Goal: Task Accomplishment & Management: Complete application form

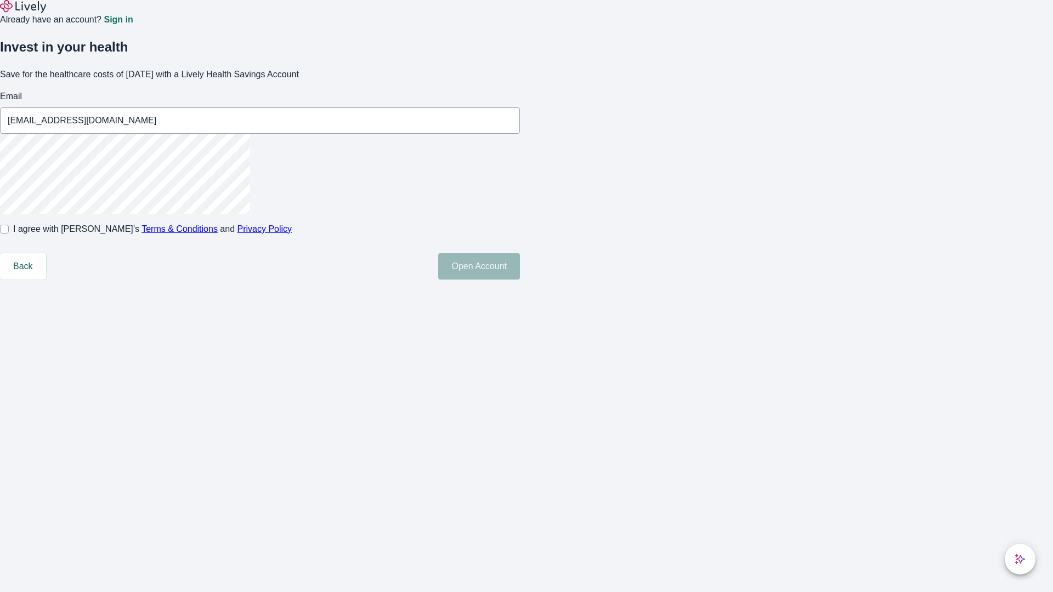
click at [9, 234] on input "I agree with Lively’s Terms & Conditions and Privacy Policy" at bounding box center [4, 229] width 9 height 9
checkbox input "true"
click at [520, 280] on button "Open Account" at bounding box center [479, 266] width 82 height 26
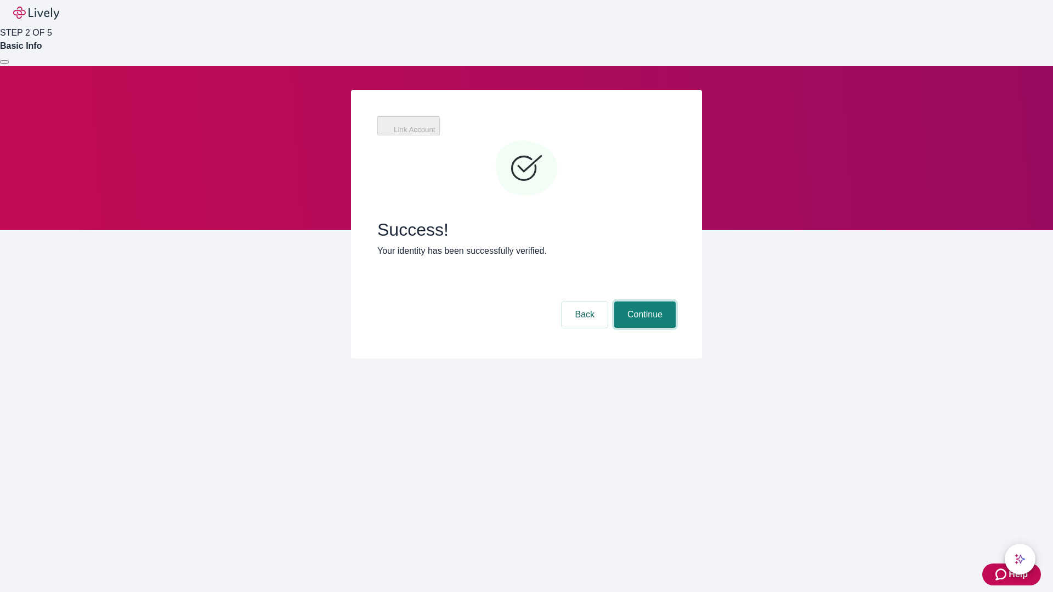
click at [643, 302] on button "Continue" at bounding box center [644, 315] width 61 height 26
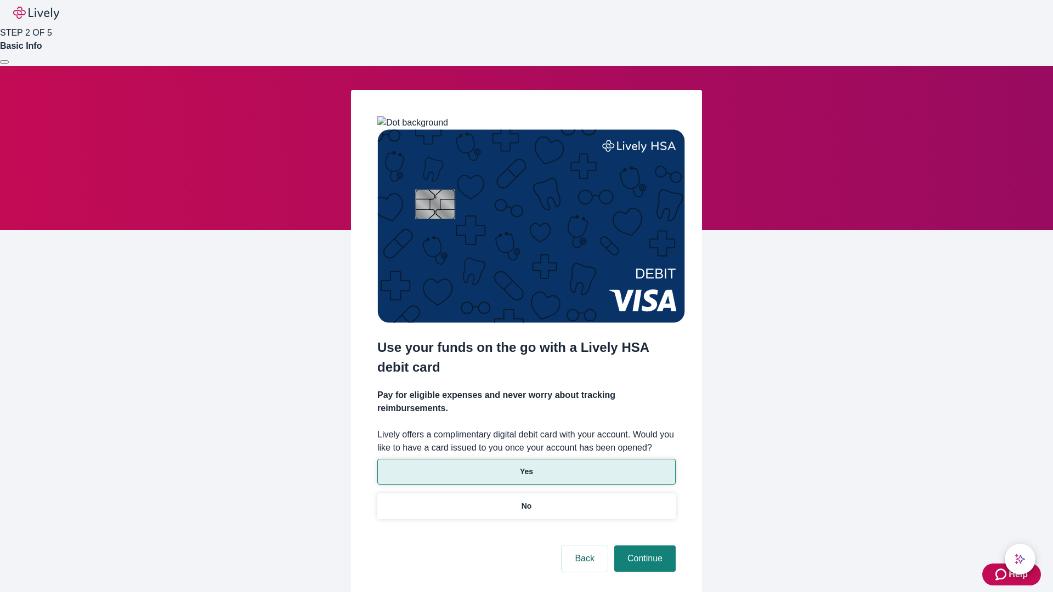
click at [526, 466] on p "Yes" at bounding box center [526, 472] width 13 height 12
click at [643, 546] on button "Continue" at bounding box center [644, 559] width 61 height 26
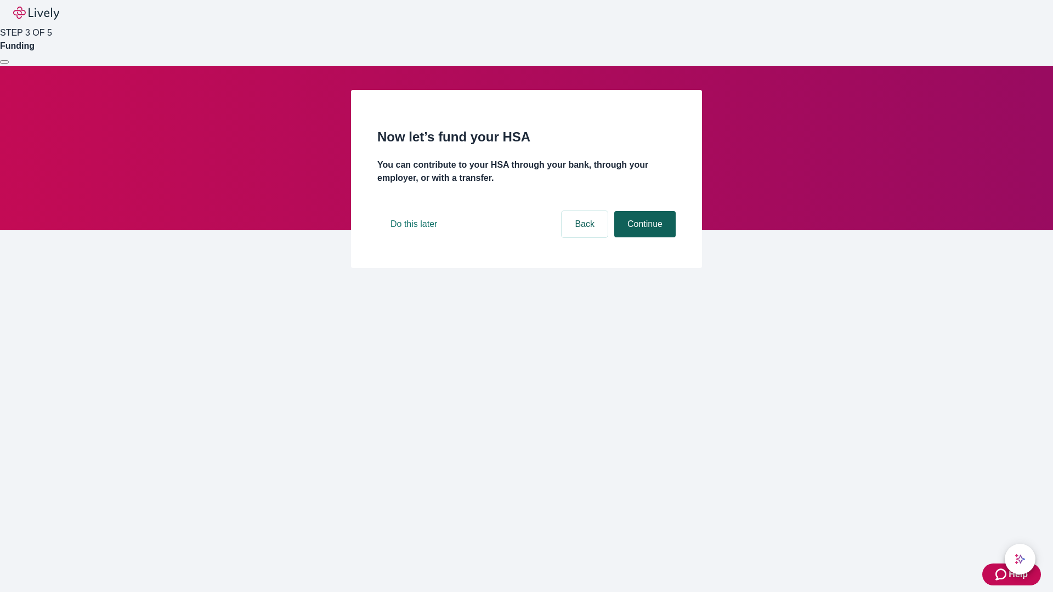
click at [643, 237] on button "Continue" at bounding box center [644, 224] width 61 height 26
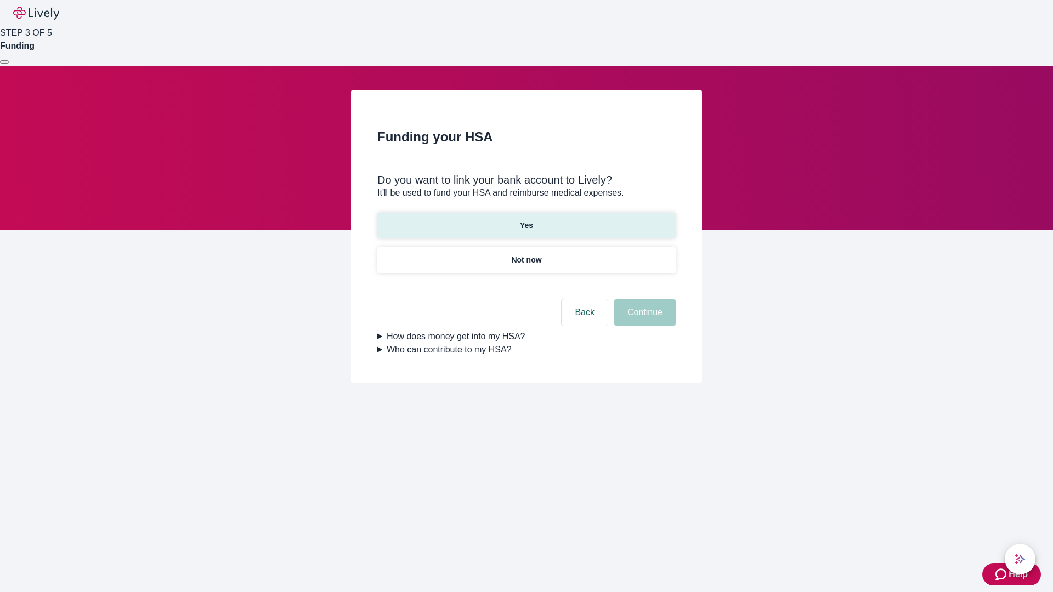
click at [526, 220] on p "Yes" at bounding box center [526, 226] width 13 height 12
click at [643, 299] on button "Continue" at bounding box center [644, 312] width 61 height 26
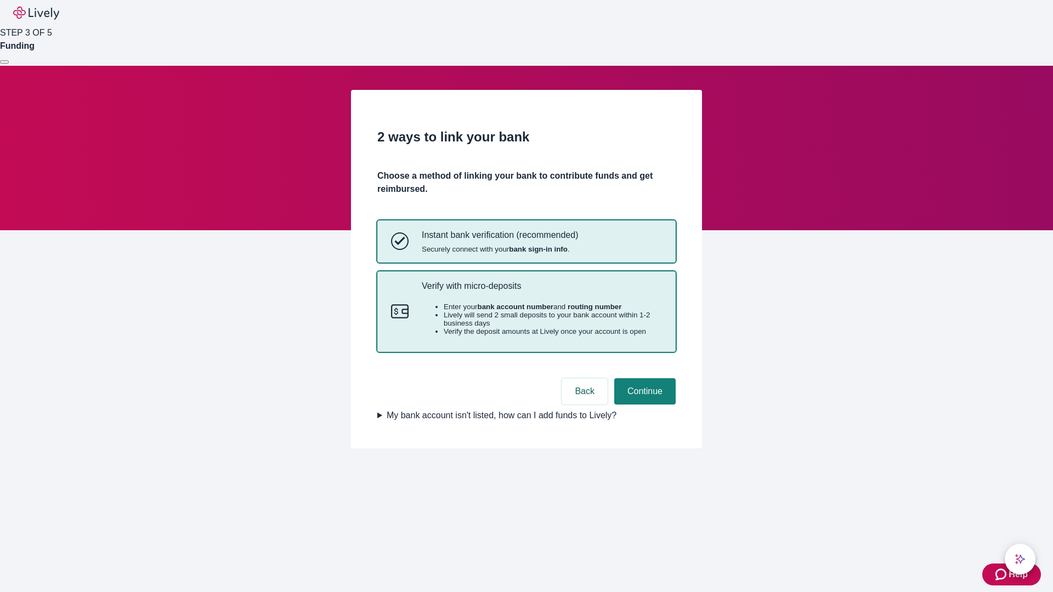
click at [541, 291] on p "Verify with micro-deposits" at bounding box center [542, 286] width 240 height 10
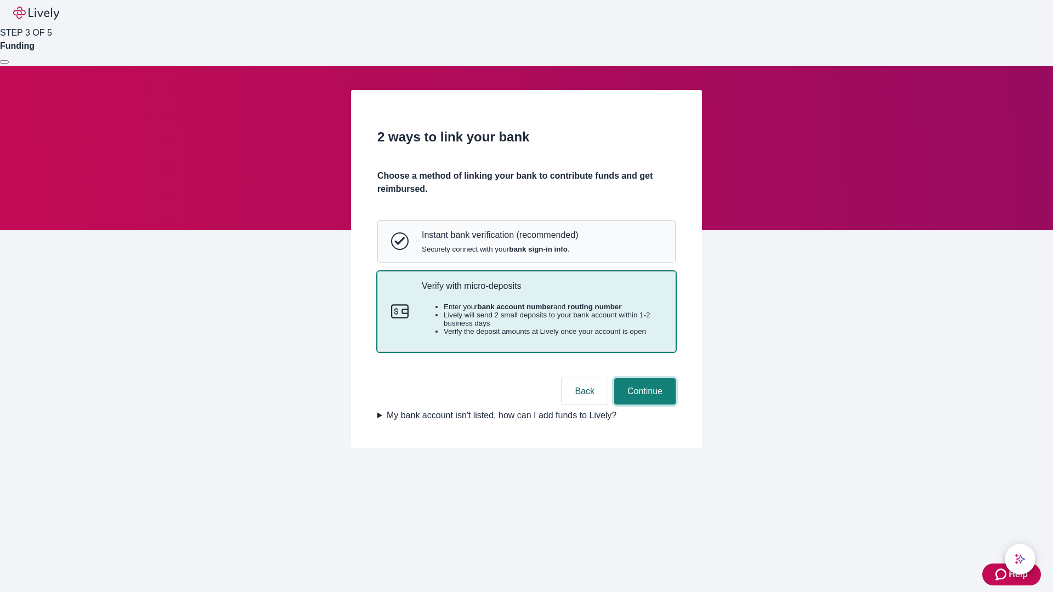
click at [643, 405] on button "Continue" at bounding box center [644, 391] width 61 height 26
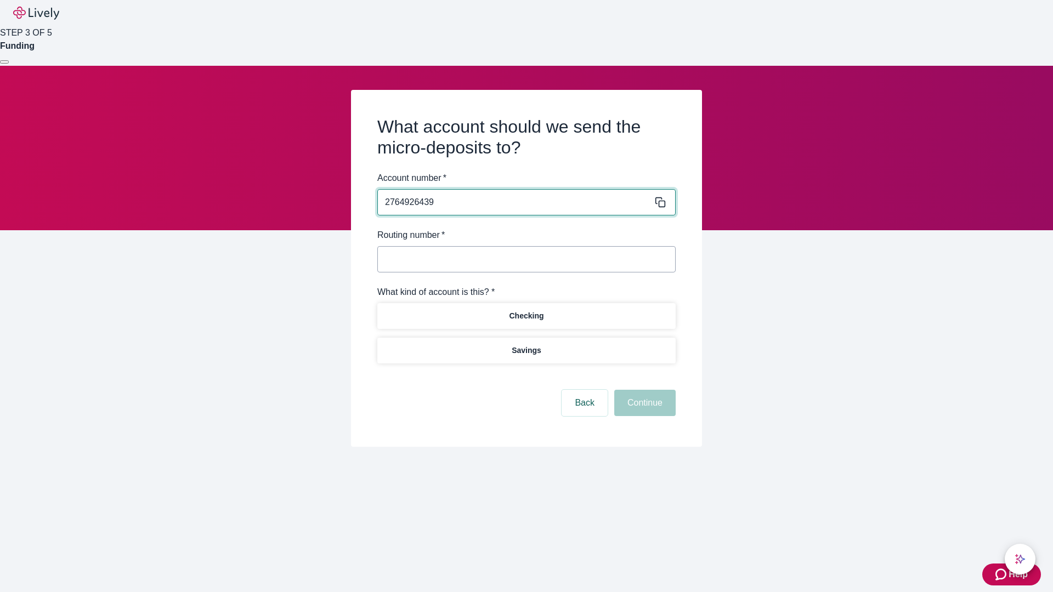
type input "2764926439"
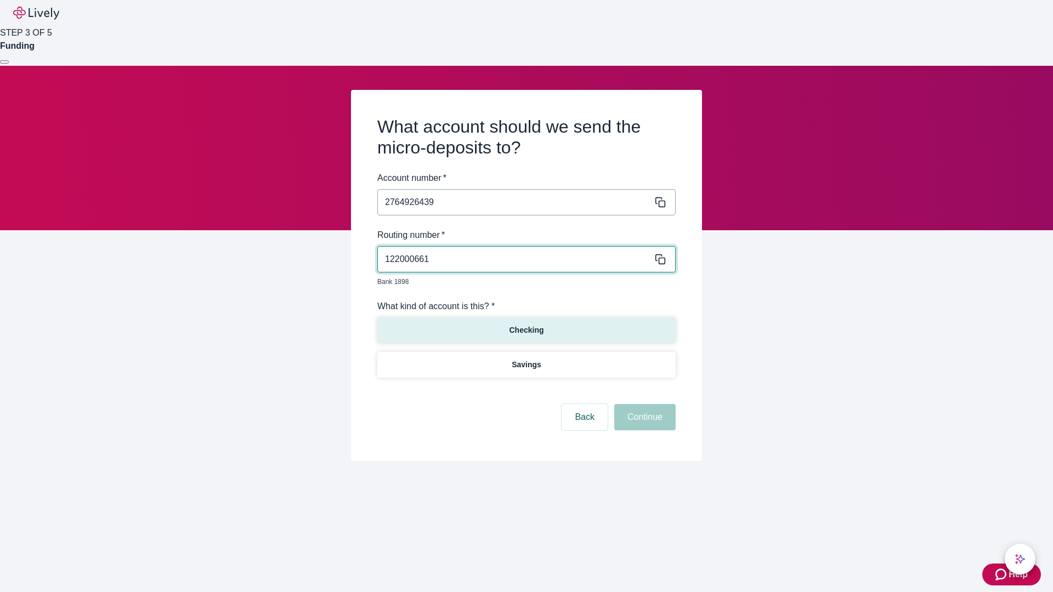
type input "122000661"
click at [526, 325] on p "Checking" at bounding box center [526, 331] width 35 height 12
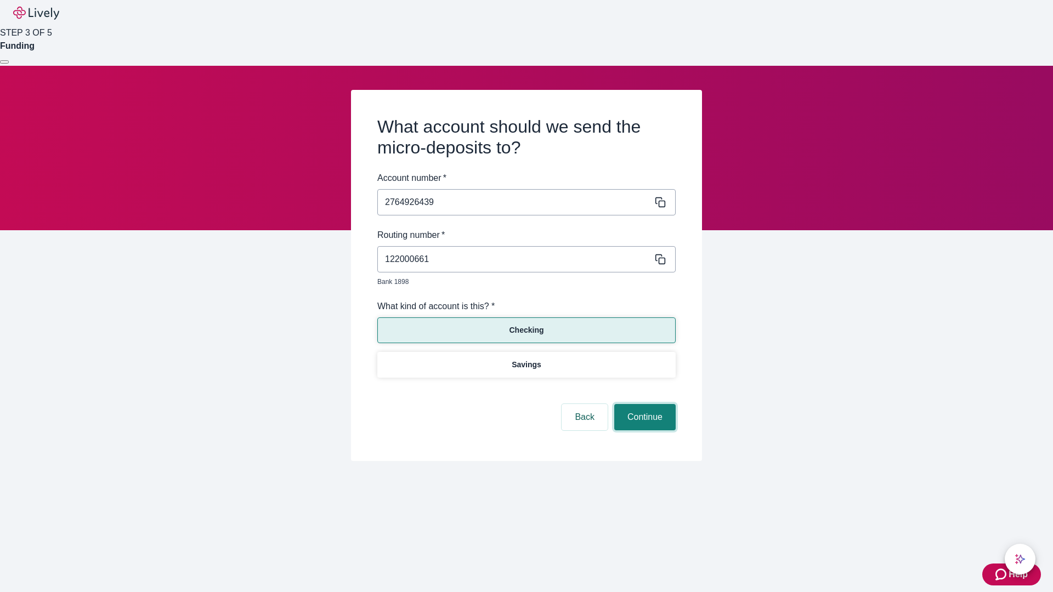
click at [643, 405] on button "Continue" at bounding box center [644, 417] width 61 height 26
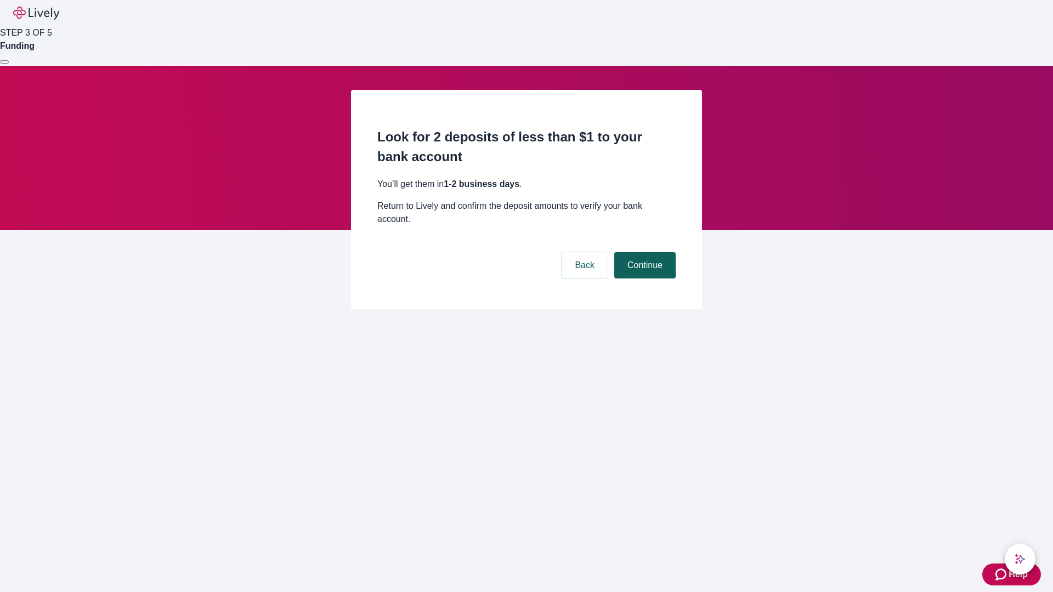
click at [643, 252] on button "Continue" at bounding box center [644, 265] width 61 height 26
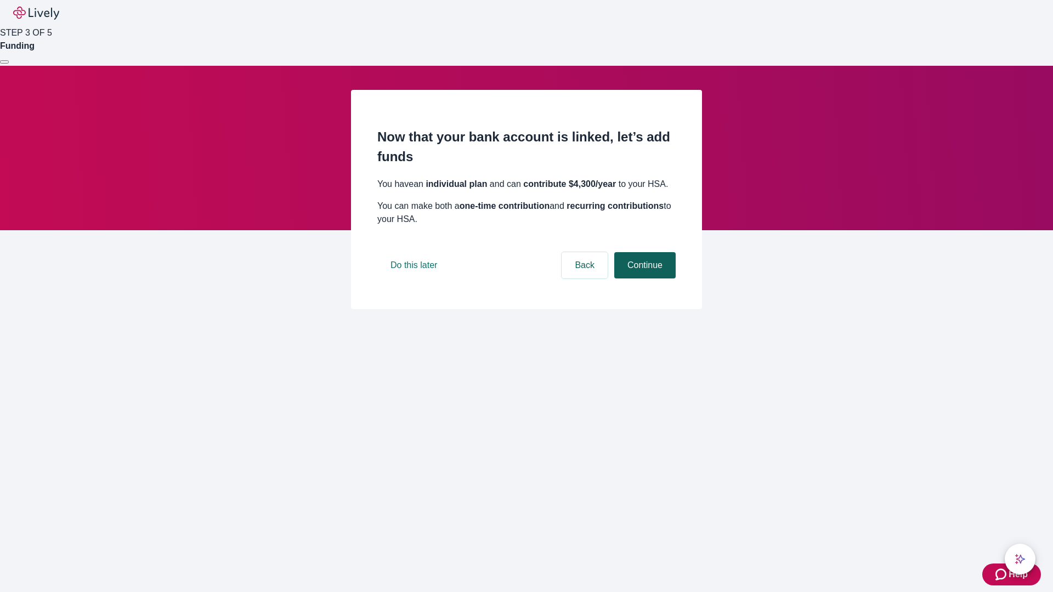
click at [643, 279] on button "Continue" at bounding box center [644, 265] width 61 height 26
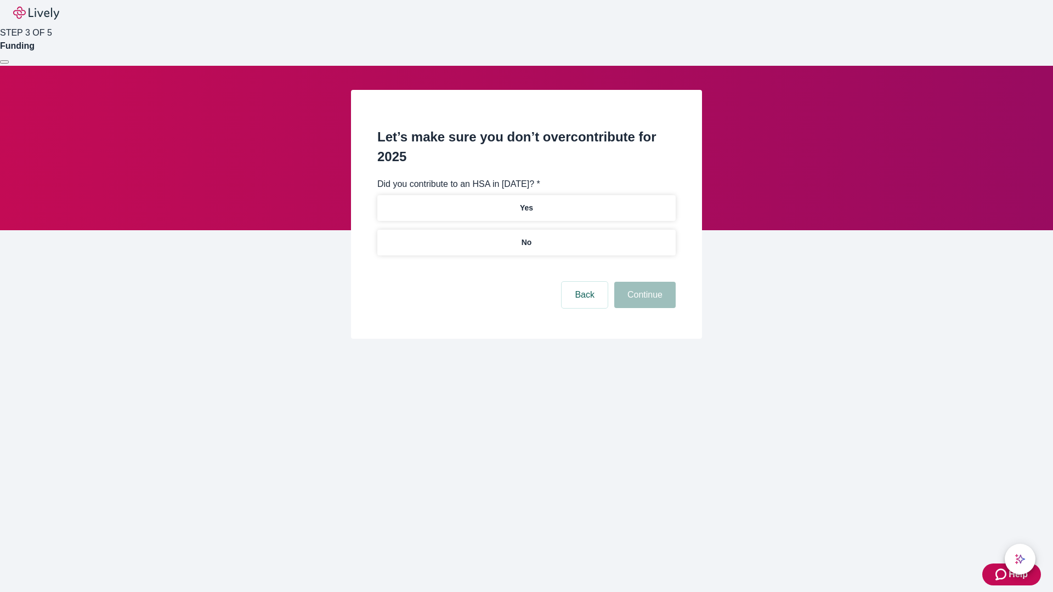
click at [526, 237] on p "No" at bounding box center [526, 243] width 10 height 12
click at [643, 282] on button "Continue" at bounding box center [644, 295] width 61 height 26
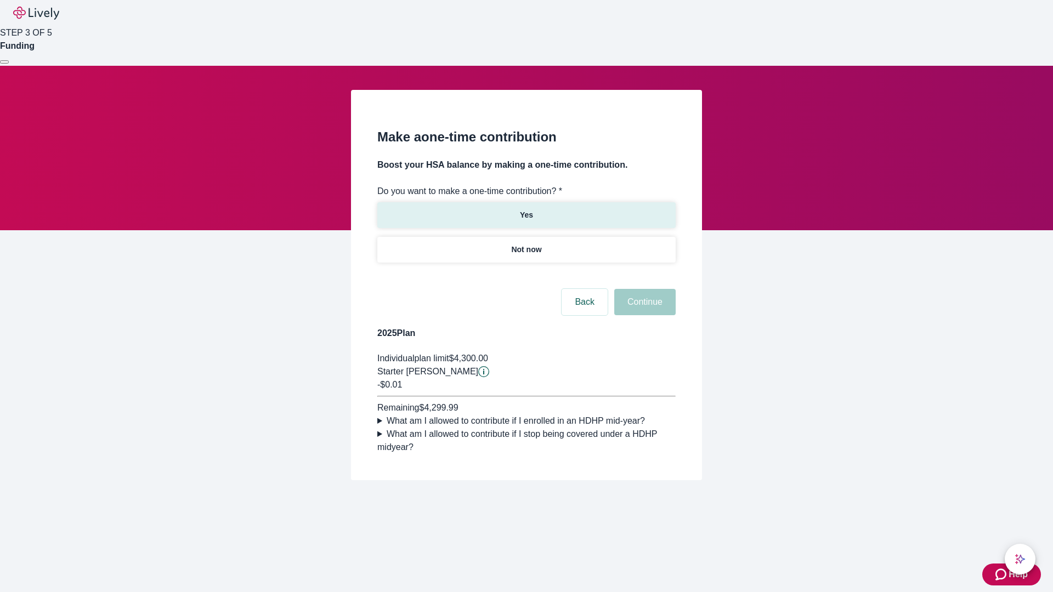
click at [526, 209] on p "Yes" at bounding box center [526, 215] width 13 height 12
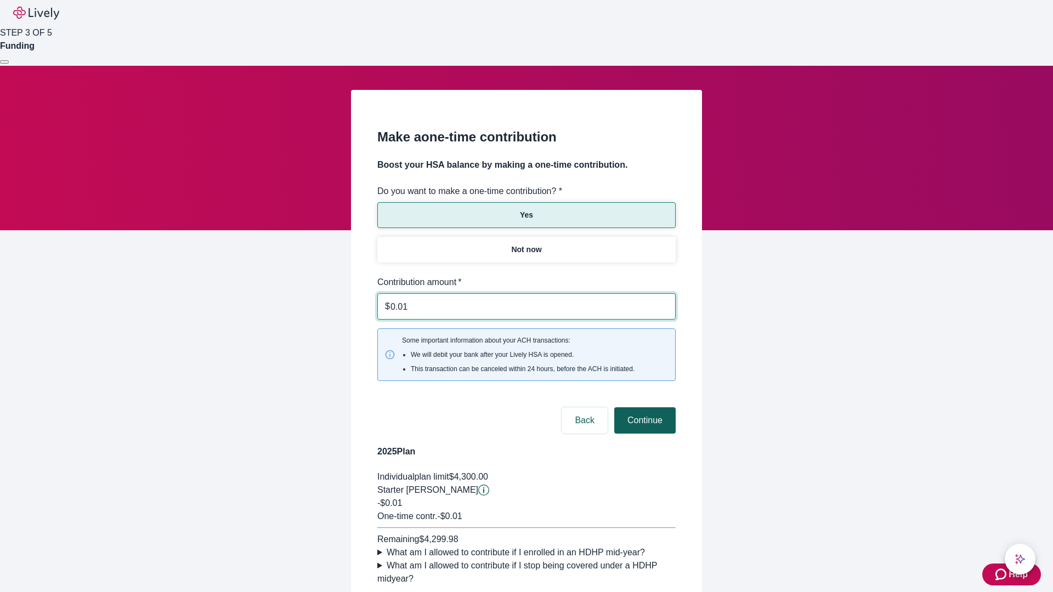
type input "0.01"
click at [643, 407] on button "Continue" at bounding box center [644, 420] width 61 height 26
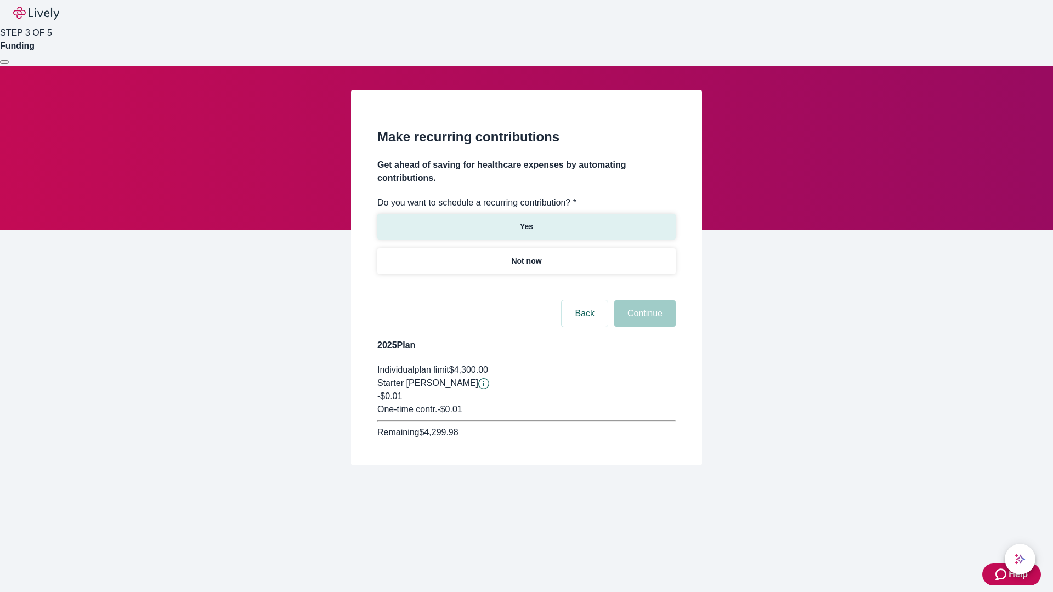
click at [526, 221] on p "Yes" at bounding box center [526, 227] width 13 height 12
click at [526, 287] on body "Help STEP 3 OF 5 Funding Make recurring contributions Get ahead of saving for h…" at bounding box center [526, 259] width 1053 height 518
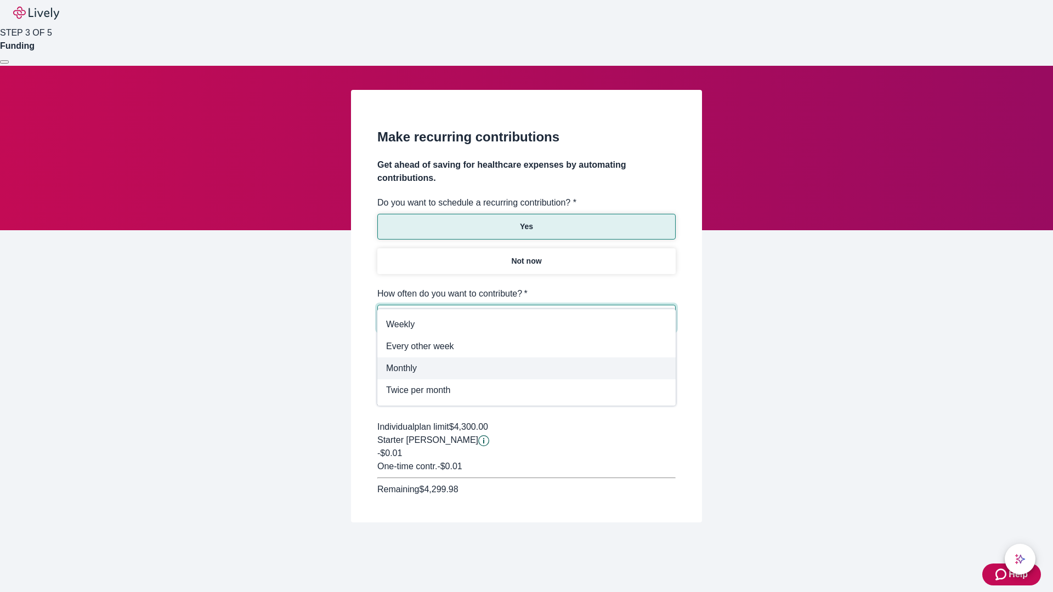
click at [526, 368] on span "Monthly" at bounding box center [526, 368] width 281 height 13
type input "Monthly"
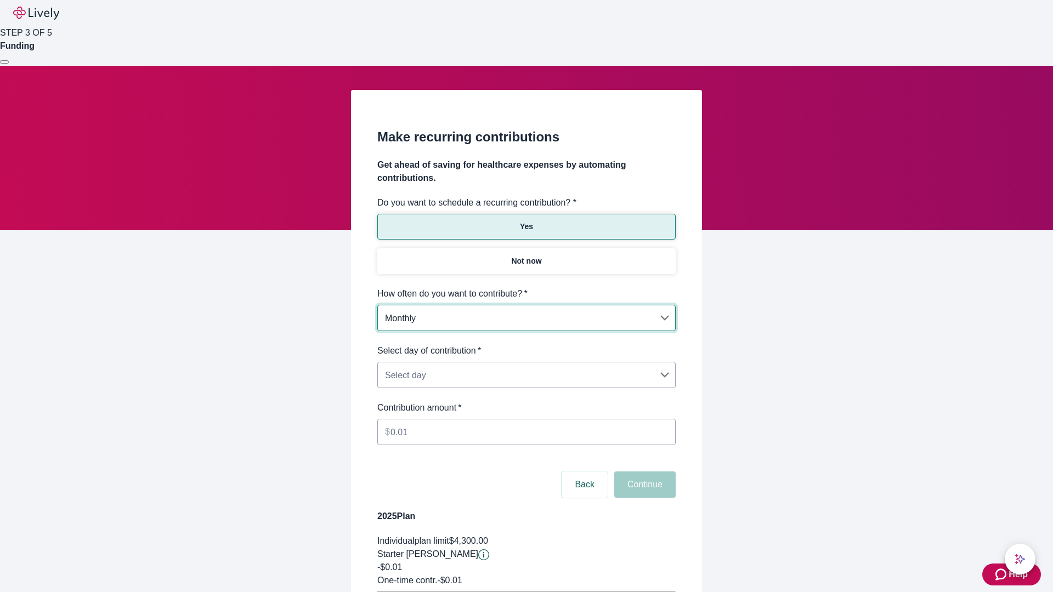
click at [526, 344] on body "Help STEP 3 OF 5 Funding Make recurring contributions Get ahead of saving for h…" at bounding box center [526, 344] width 1053 height 689
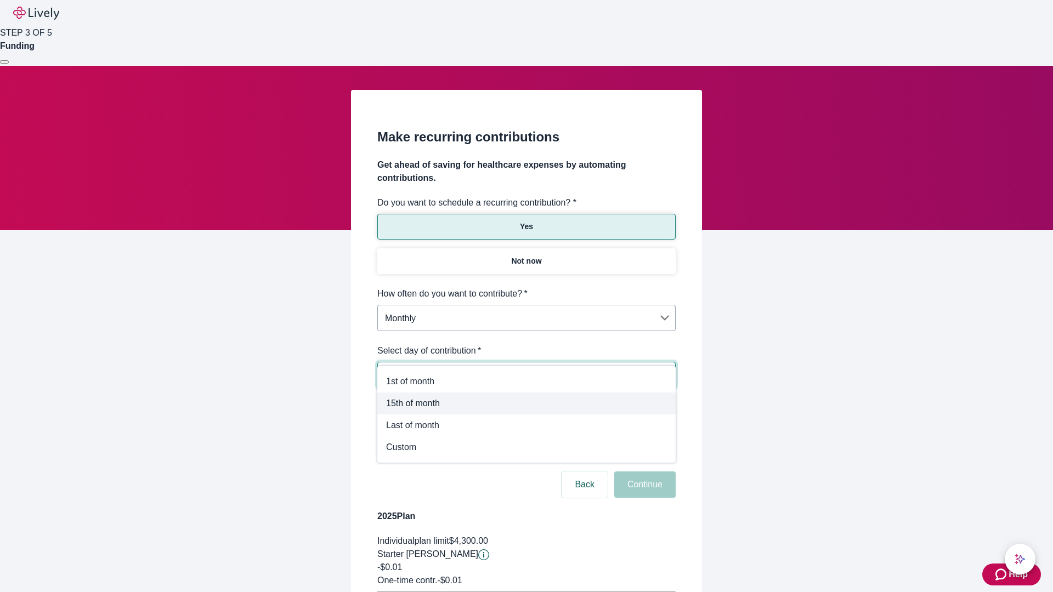
click at [526, 404] on span "15th of month" at bounding box center [526, 403] width 281 height 13
type input "Monthly15th"
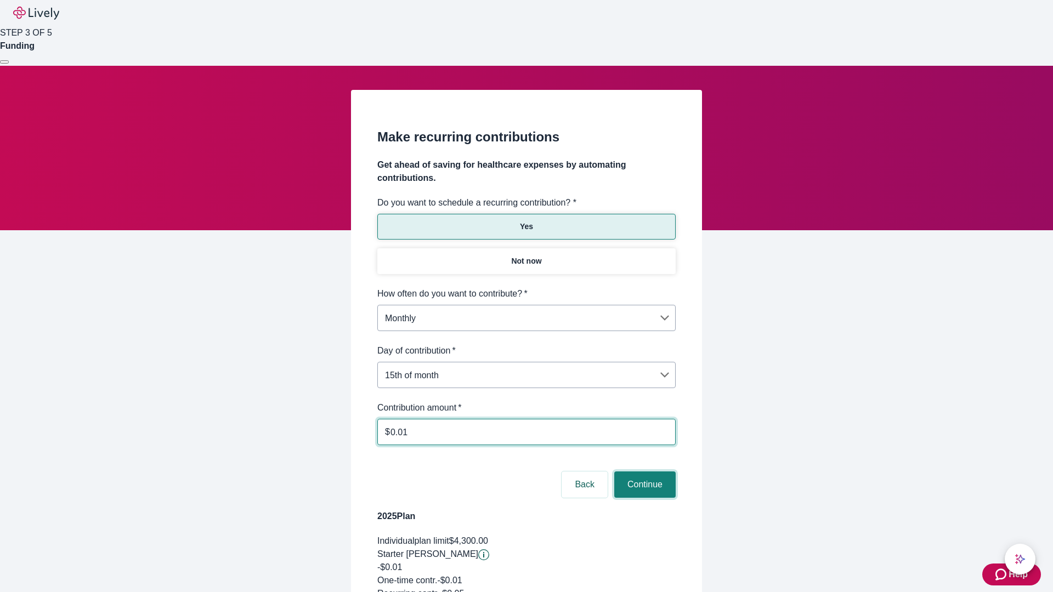
click at [643, 472] on button "Continue" at bounding box center [644, 485] width 61 height 26
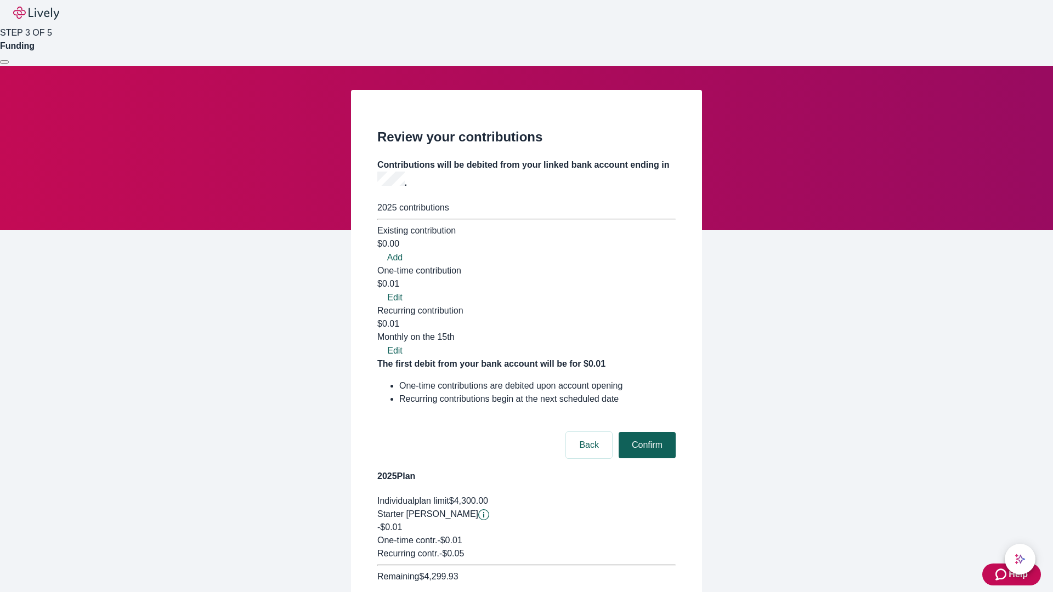
click at [645, 432] on button "Confirm" at bounding box center [647, 445] width 57 height 26
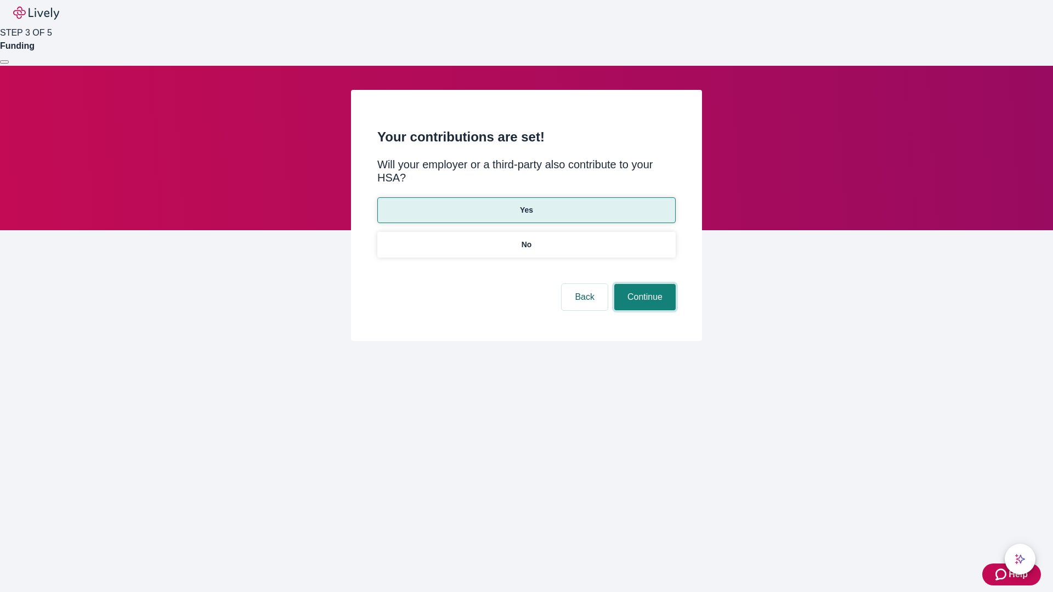
click at [643, 284] on button "Continue" at bounding box center [644, 297] width 61 height 26
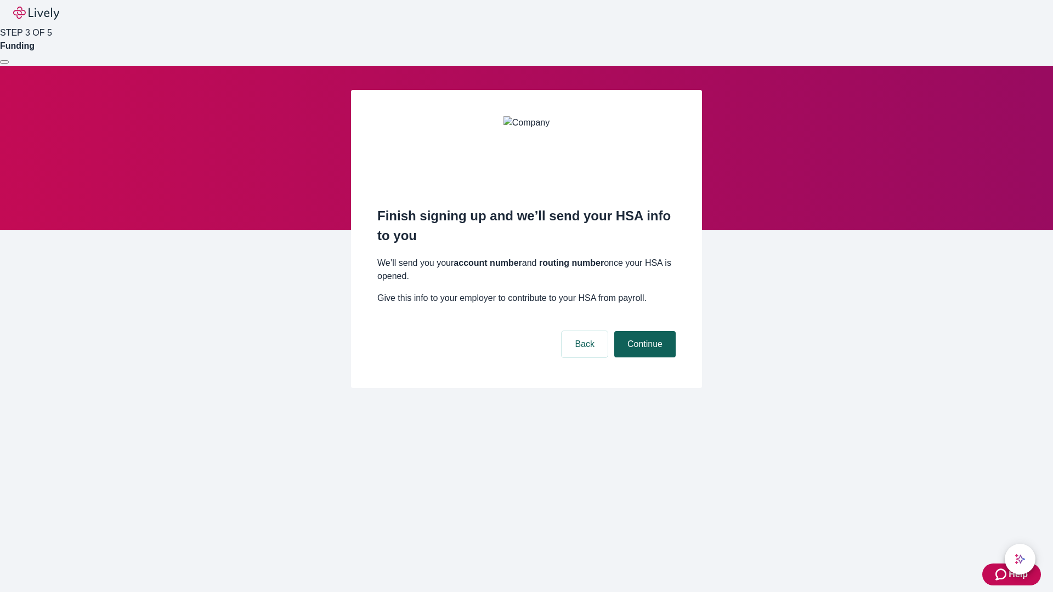
click at [643, 331] on button "Continue" at bounding box center [644, 344] width 61 height 26
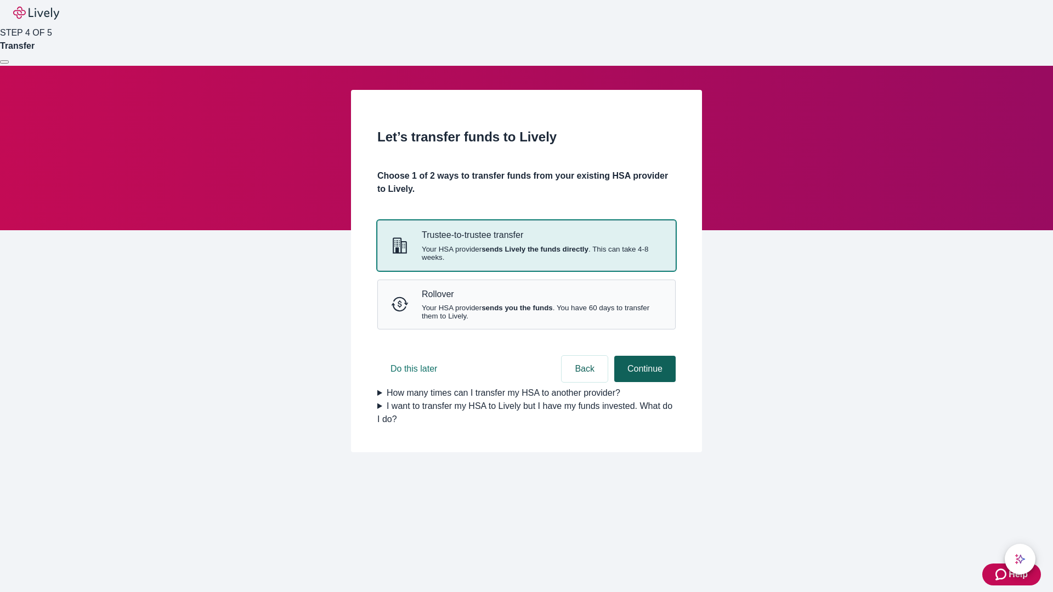
click at [526, 253] on strong "sends Lively the funds directly" at bounding box center [534, 249] width 107 height 8
click at [643, 382] on button "Continue" at bounding box center [644, 369] width 61 height 26
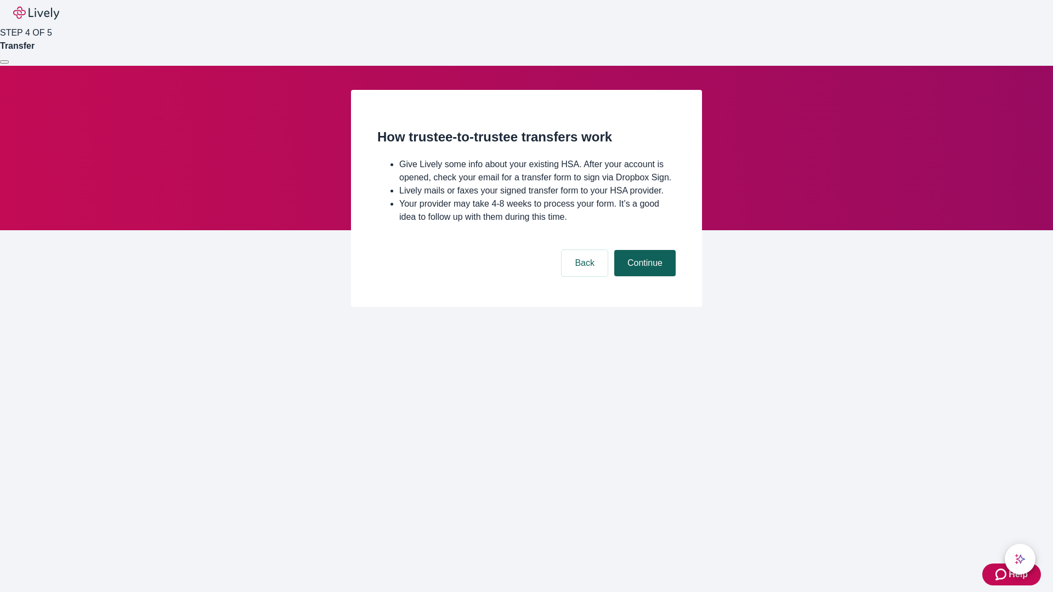
click at [643, 276] on button "Continue" at bounding box center [644, 263] width 61 height 26
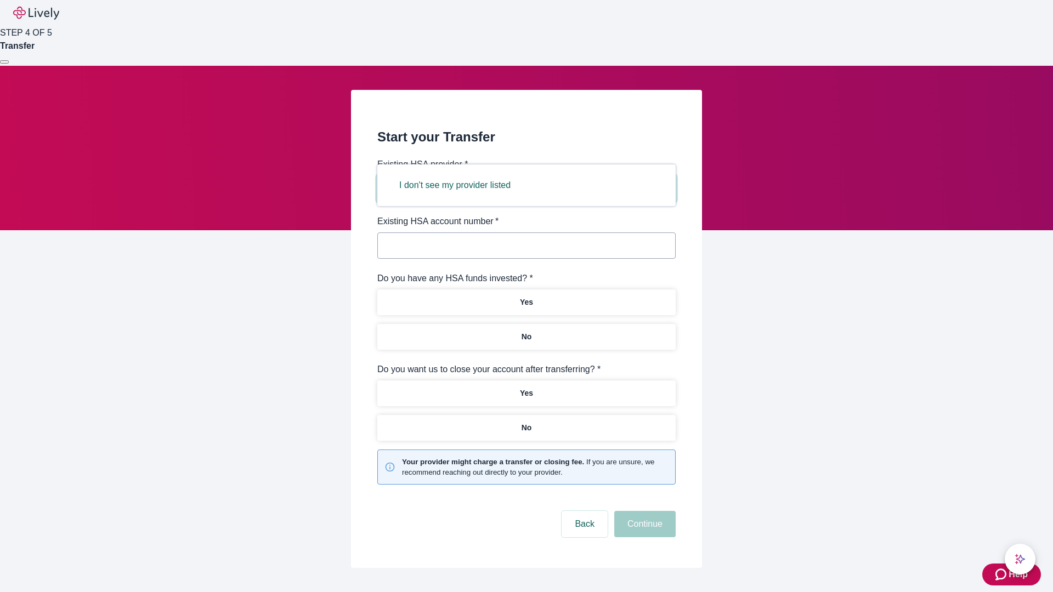
click at [458, 185] on button "I don't see my provider listed" at bounding box center [455, 185] width 138 height 26
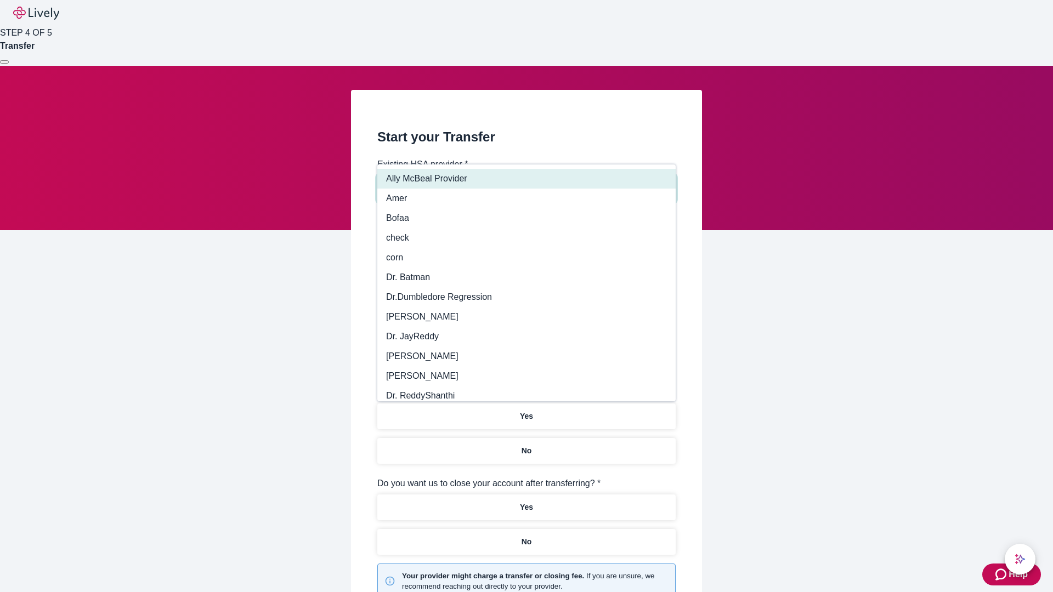
type input "Other"
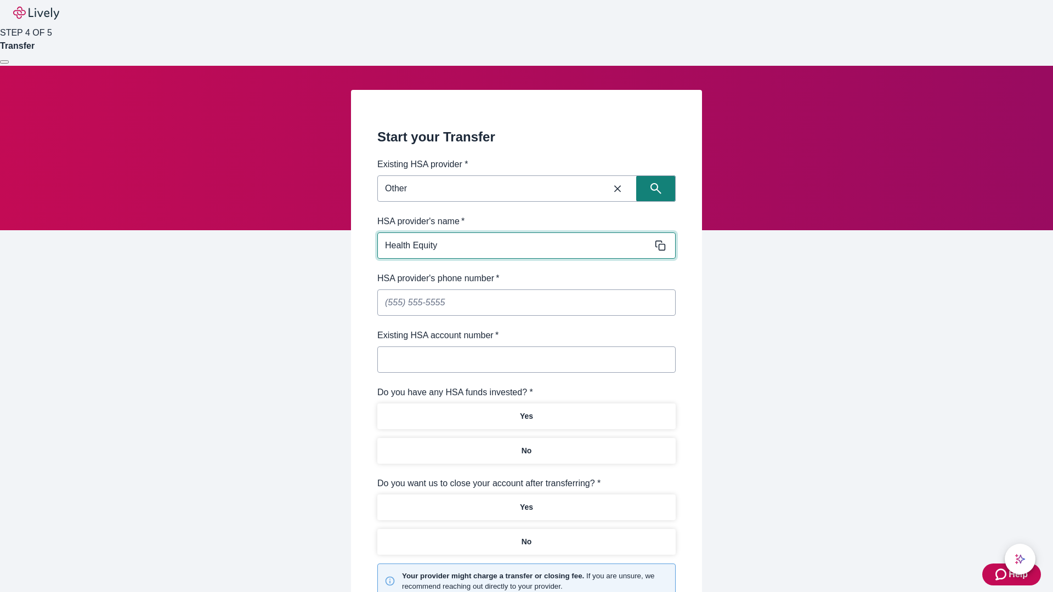
type input "Health Equity"
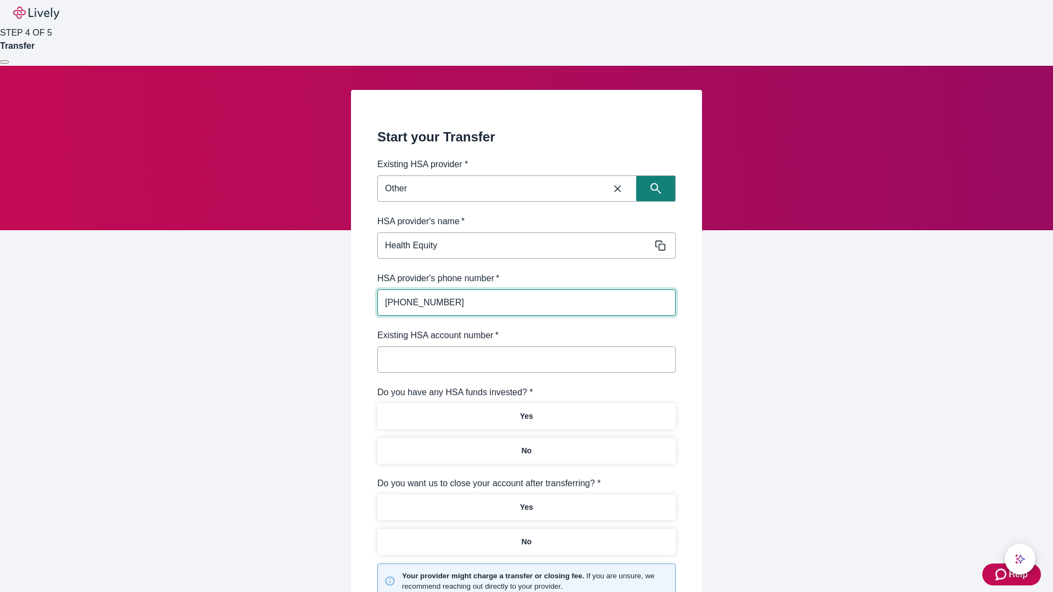
type input "[PHONE_NUMBER]"
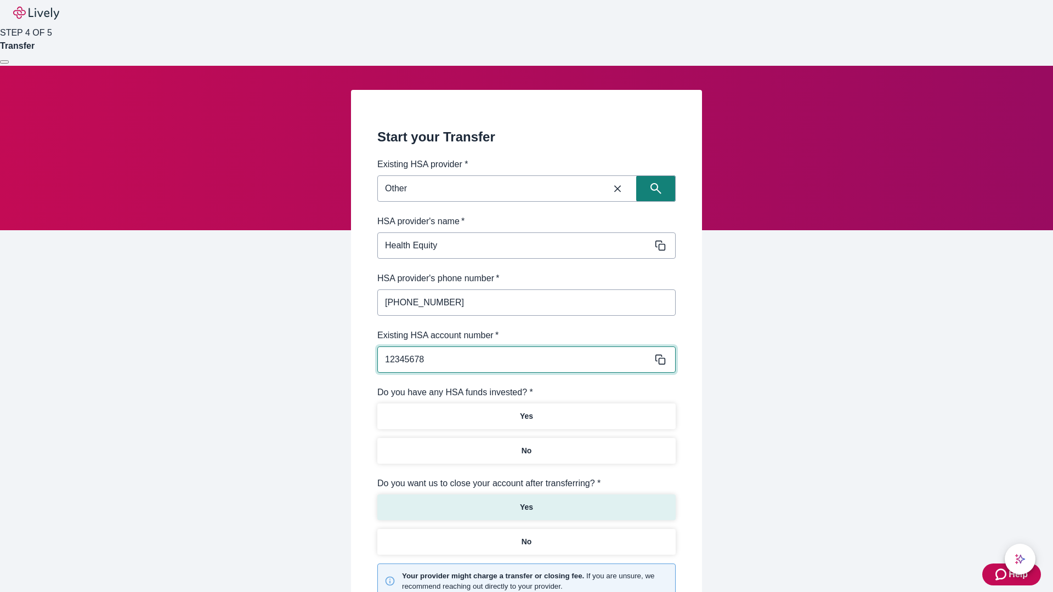
type input "12345678"
click at [526, 445] on p "No" at bounding box center [526, 451] width 10 height 12
click at [526, 502] on p "Yes" at bounding box center [526, 508] width 13 height 12
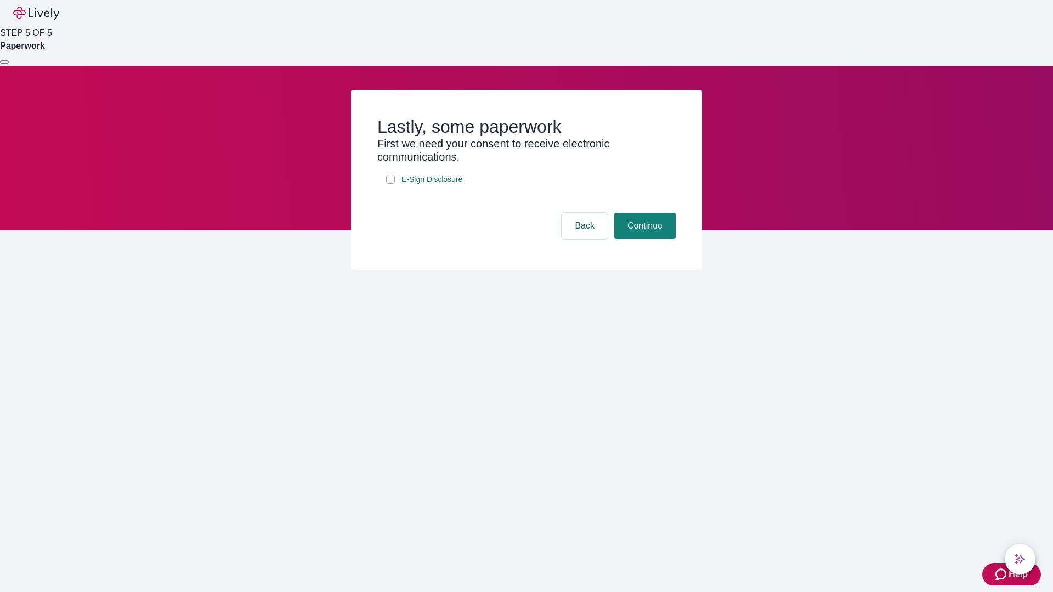
click at [390, 184] on input "E-Sign Disclosure" at bounding box center [390, 179] width 9 height 9
checkbox input "true"
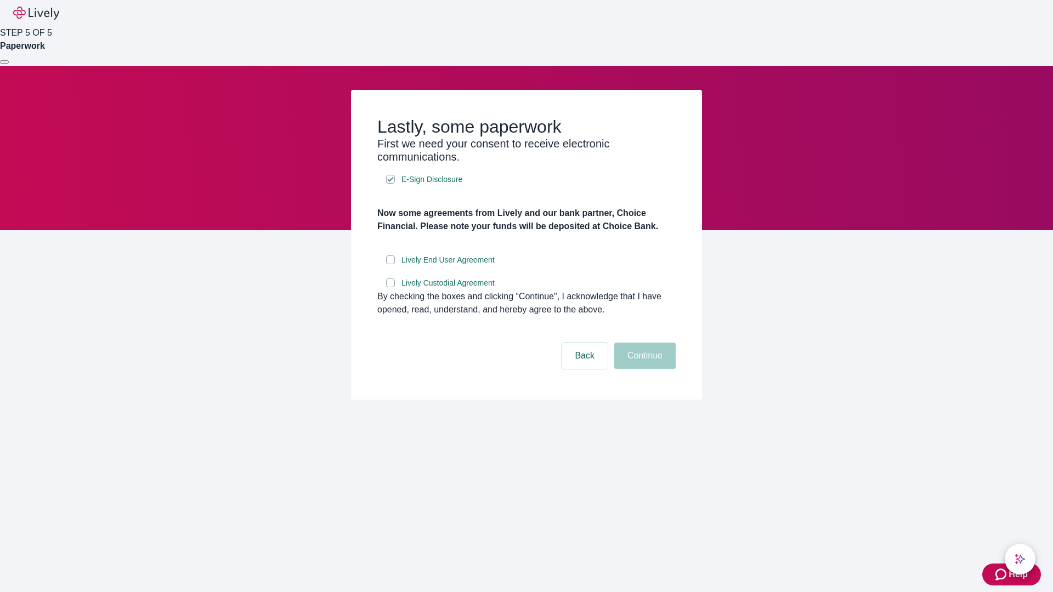
click at [390, 264] on input "Lively End User Agreement" at bounding box center [390, 260] width 9 height 9
checkbox input "true"
click at [390, 287] on input "Lively Custodial Agreement" at bounding box center [390, 283] width 9 height 9
checkbox input "true"
click at [643, 369] on button "Continue" at bounding box center [644, 356] width 61 height 26
